Goal: Find specific page/section: Find specific page/section

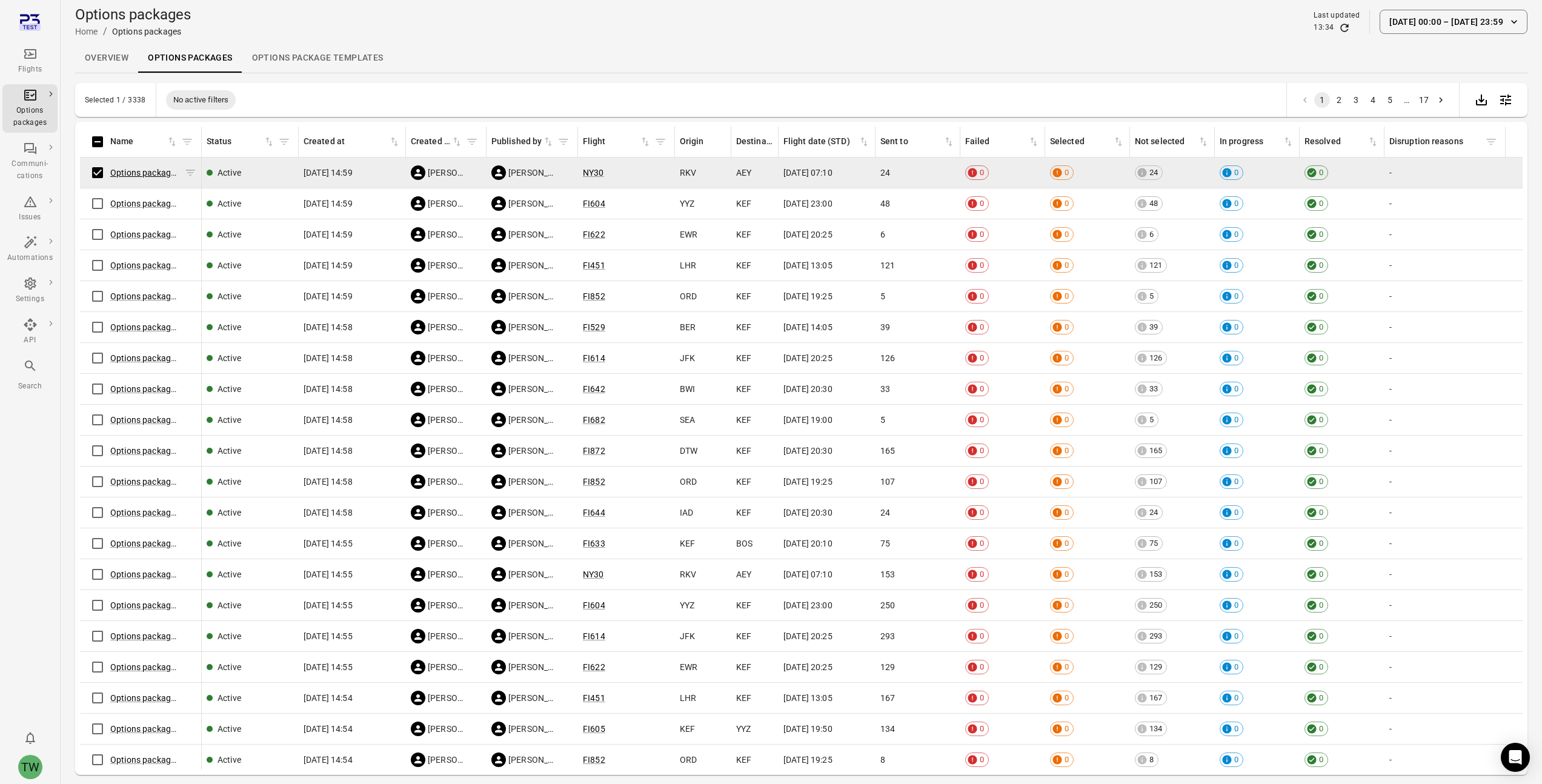
click at [152, 172] on link "Options package NY30 ([DATE])" at bounding box center [171, 172] width 121 height 10
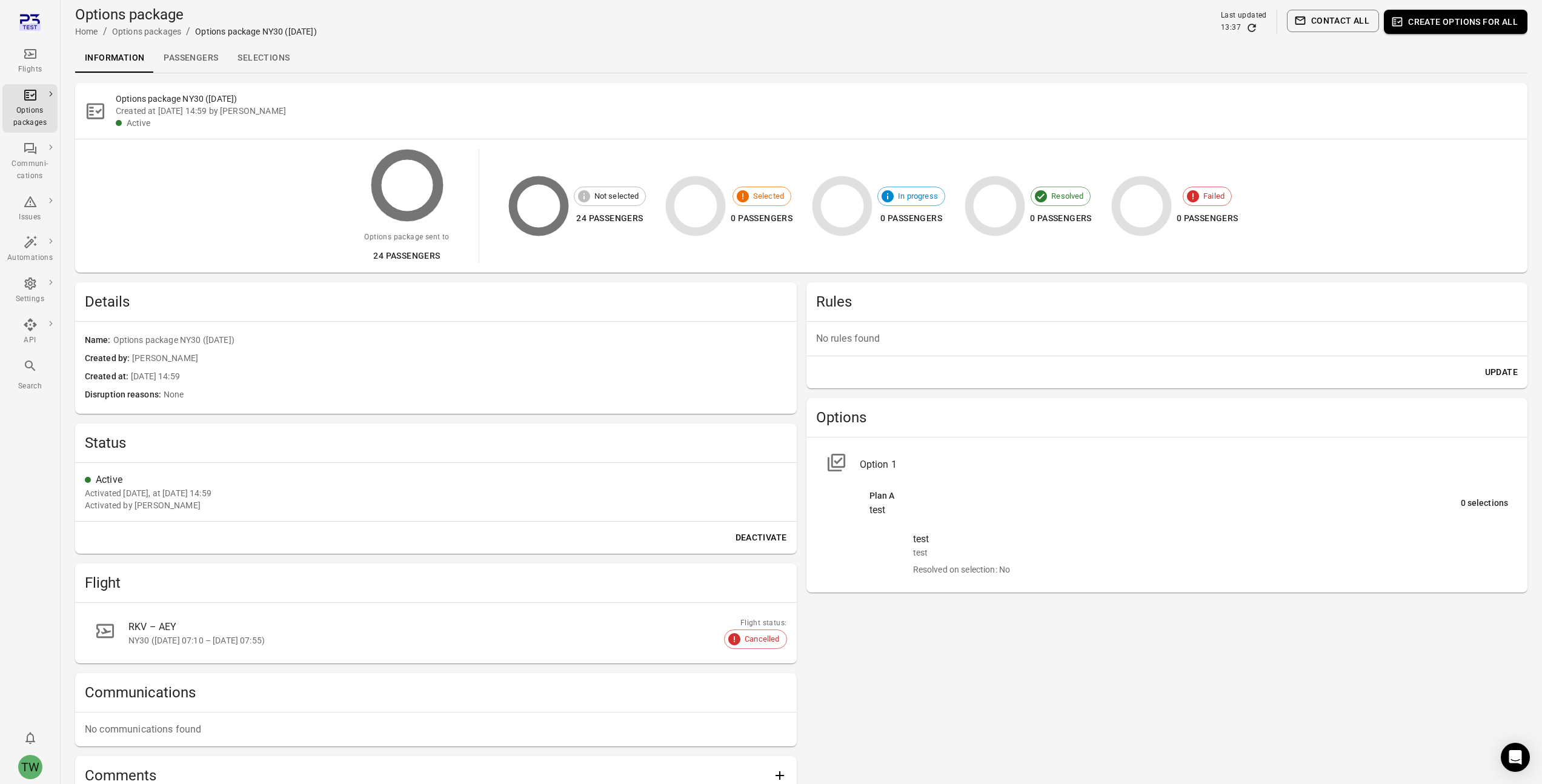
click at [197, 59] on link "Passengers" at bounding box center [191, 58] width 74 height 29
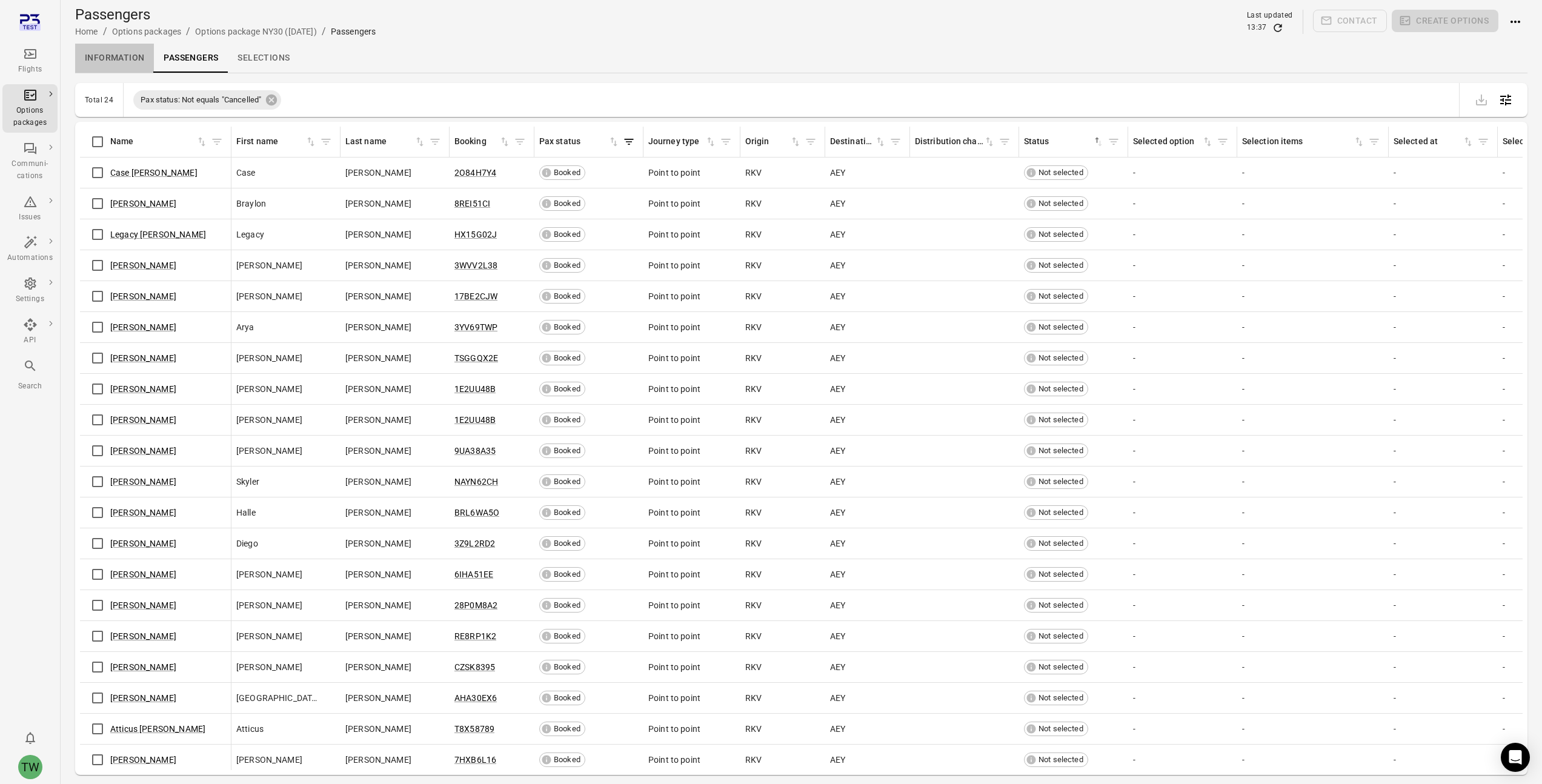
click at [131, 57] on link "Information" at bounding box center [114, 58] width 78 height 29
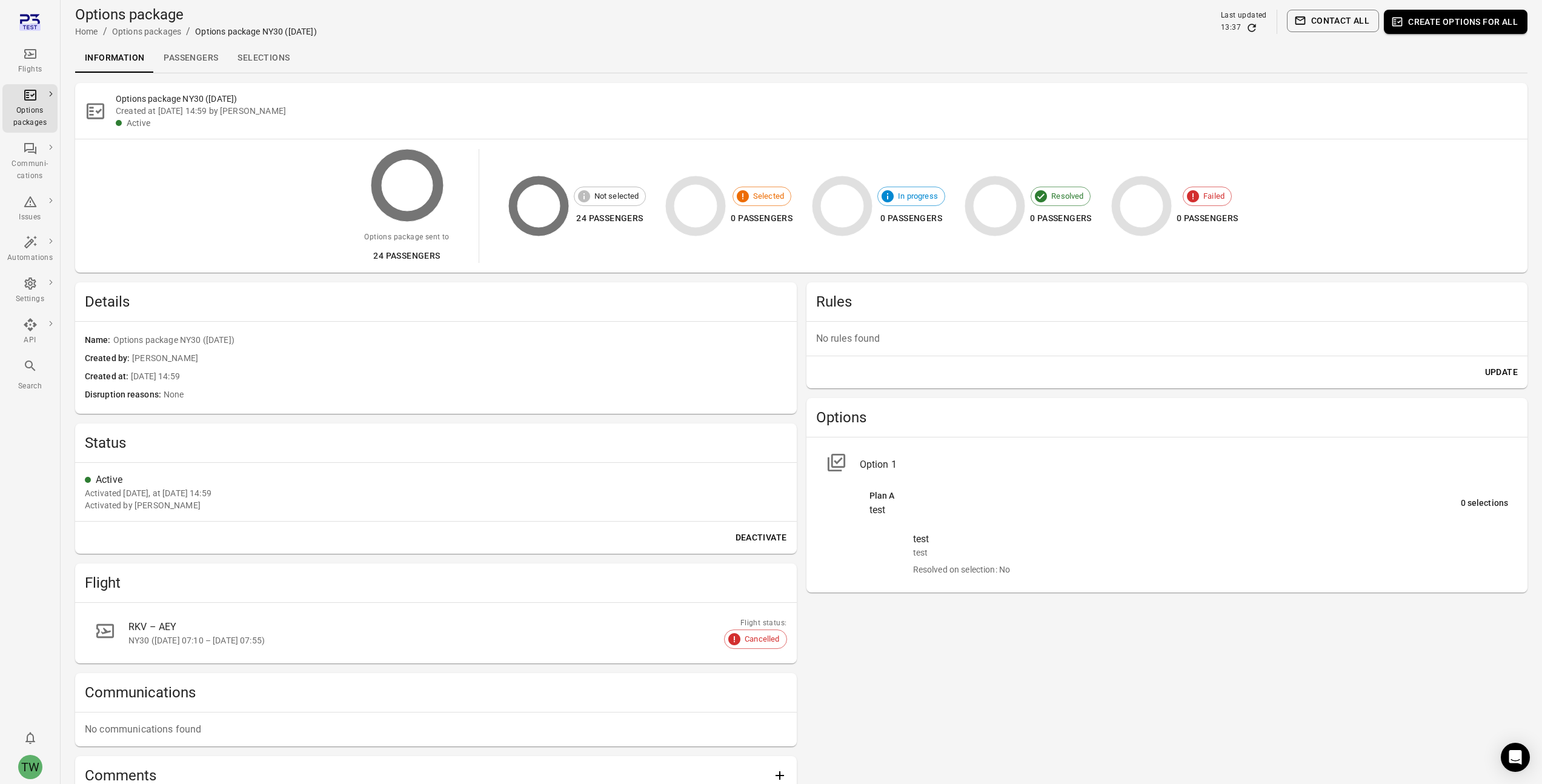
click at [180, 59] on link "Passengers" at bounding box center [191, 58] width 74 height 29
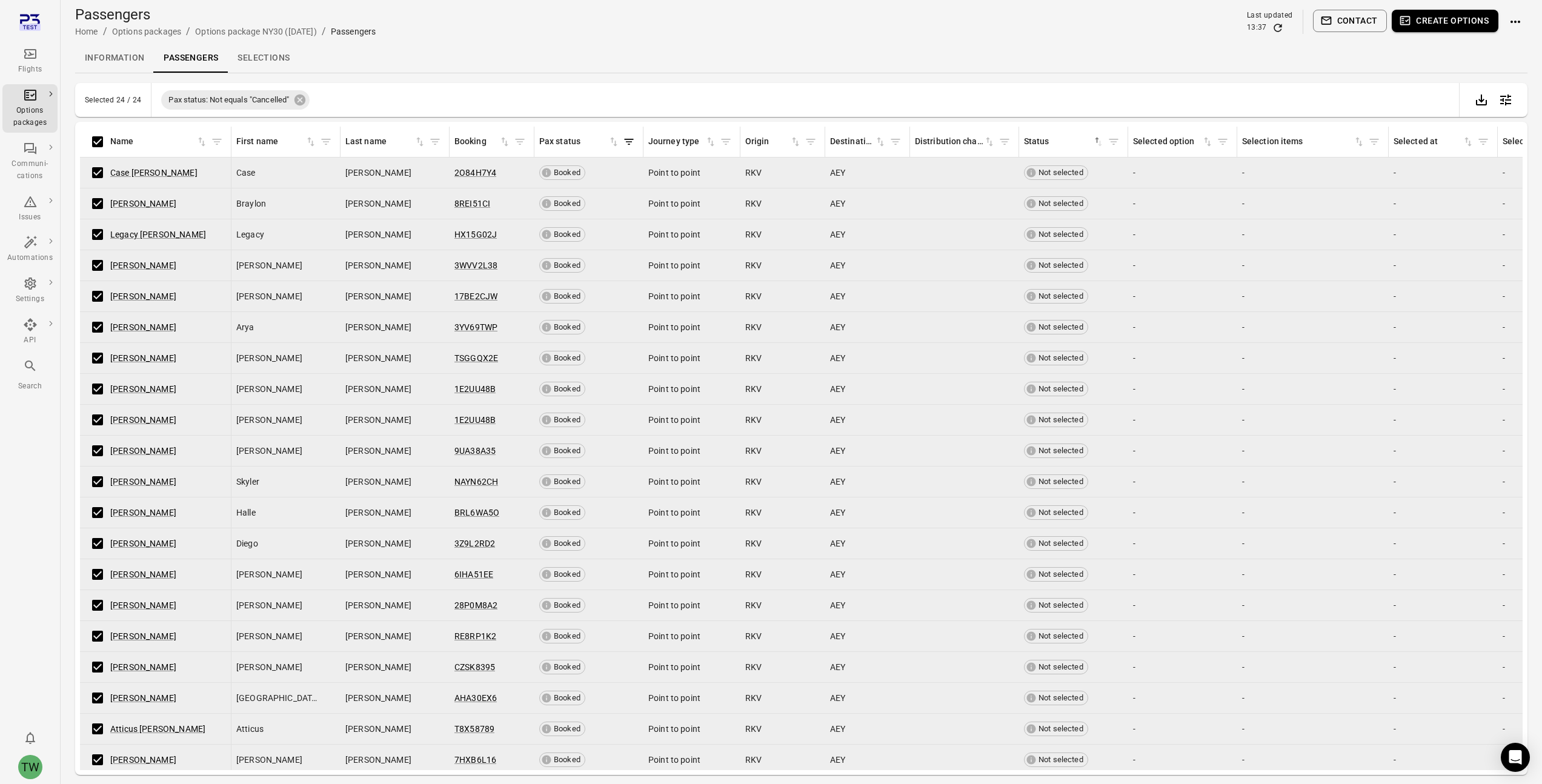
click at [279, 55] on link "Selections" at bounding box center [263, 58] width 71 height 29
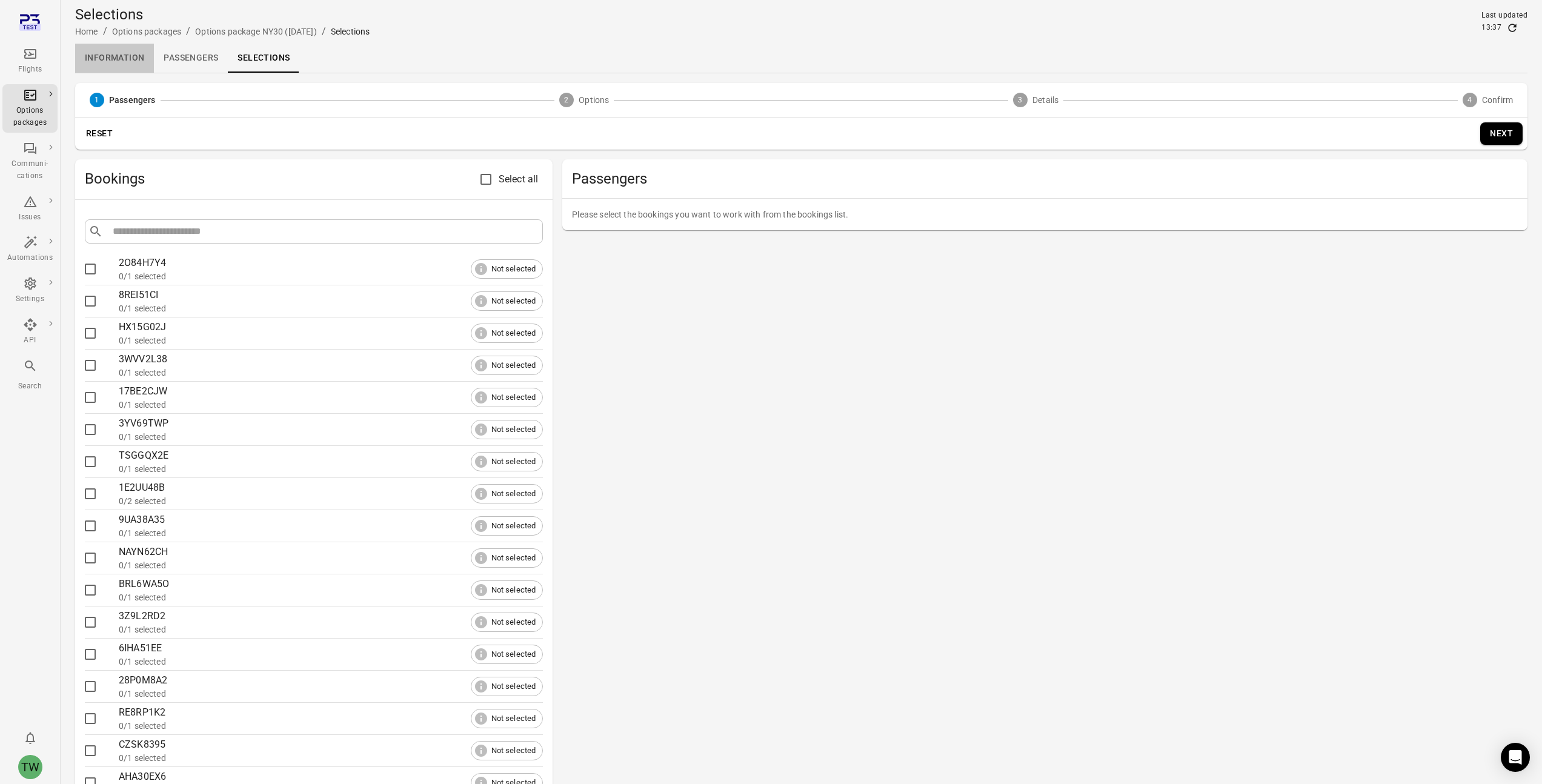
click at [96, 62] on link "Information" at bounding box center [114, 58] width 78 height 29
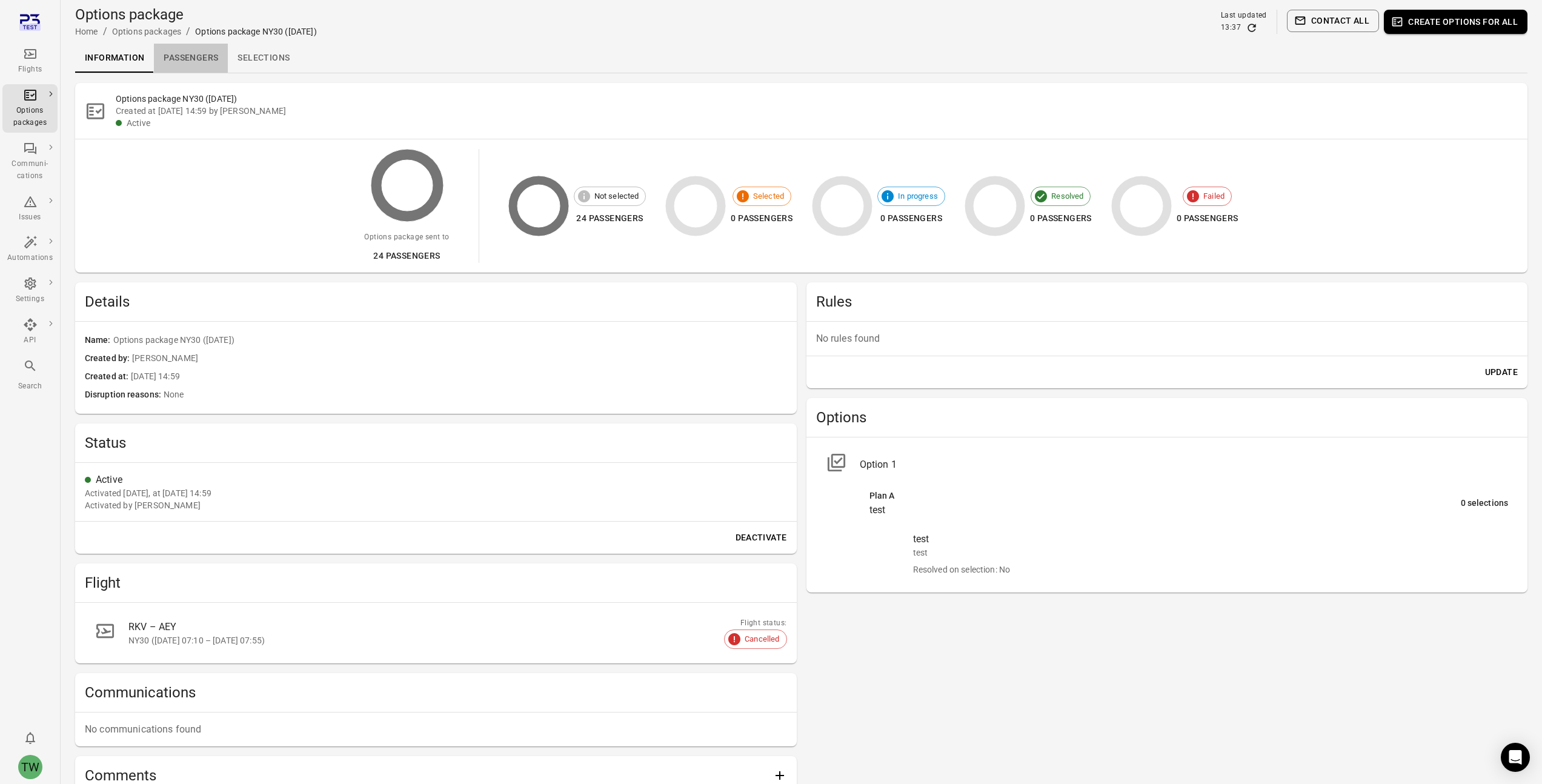
click at [192, 65] on link "Passengers" at bounding box center [191, 58] width 74 height 29
